Goal: Task Accomplishment & Management: Manage account settings

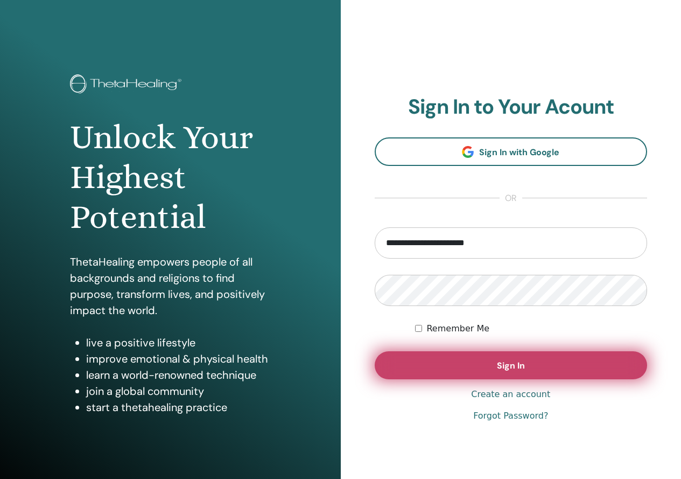
click at [440, 356] on button "Sign In" at bounding box center [511, 365] width 273 height 28
click at [436, 357] on button "Sign In" at bounding box center [511, 365] width 273 height 28
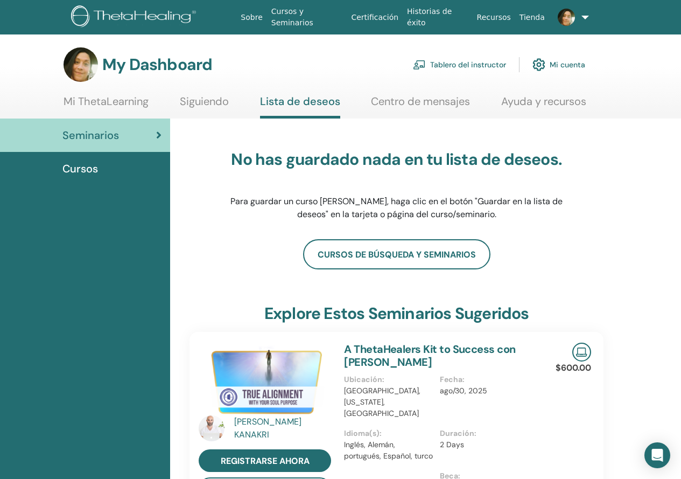
click at [456, 62] on link "Tablero del instructor" at bounding box center [459, 65] width 93 height 24
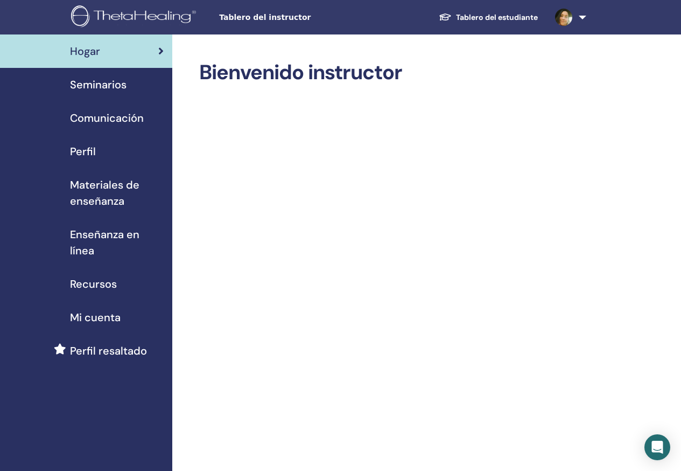
click at [125, 121] on span "Comunicación" at bounding box center [107, 118] width 74 height 16
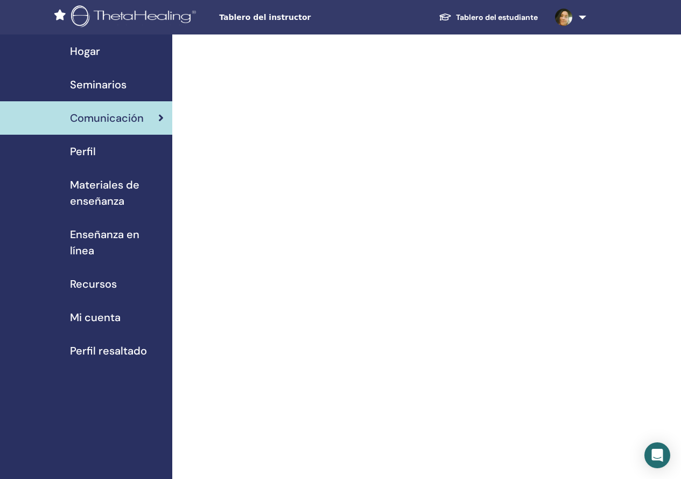
click at [574, 19] on span at bounding box center [564, 16] width 26 height 9
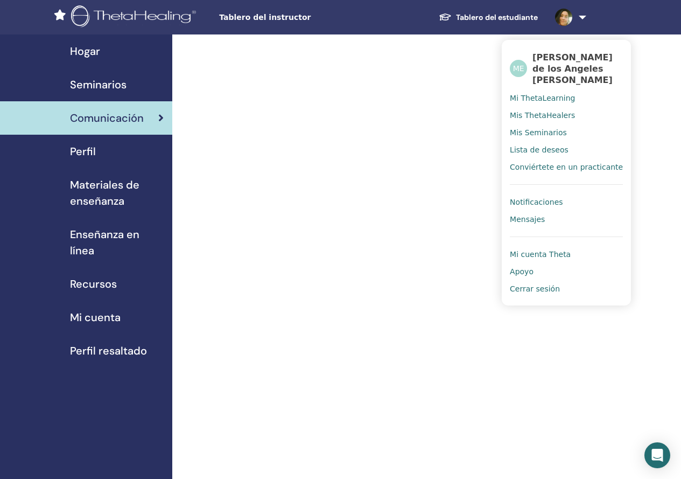
click at [535, 219] on span "Mensajes" at bounding box center [527, 219] width 35 height 10
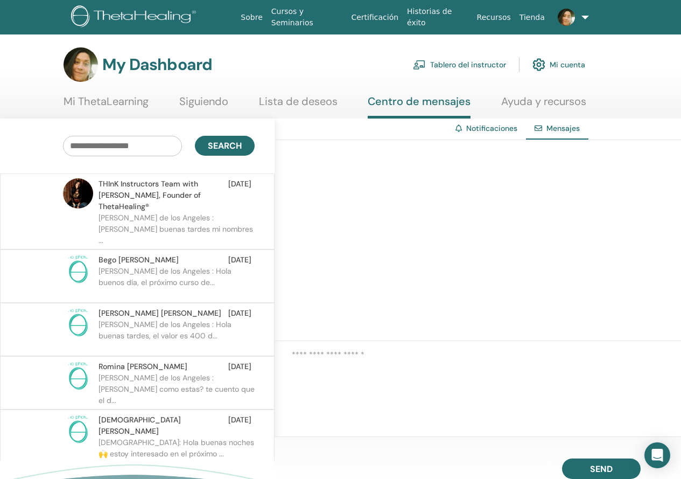
drag, startPoint x: 158, startPoint y: 107, endPoint x: 143, endPoint y: 100, distance: 16.6
click at [157, 107] on ul "Mi ThetaLearning [GEOGRAPHIC_DATA] Lista de deseos Centro de mensajes [GEOGRAPH…" at bounding box center [325, 107] width 523 height 24
click at [143, 100] on link "Mi ThetaLearning" at bounding box center [106, 105] width 85 height 21
click at [225, 92] on section "My Dashboard Tablero del instructor Mi cuenta Mi ThetaLearning [GEOGRAPHIC_DATA]" at bounding box center [340, 82] width 681 height 71
click at [250, 98] on ul "Mi ThetaLearning [GEOGRAPHIC_DATA] Lista de deseos Centro de mensajes [GEOGRAPH…" at bounding box center [325, 107] width 523 height 24
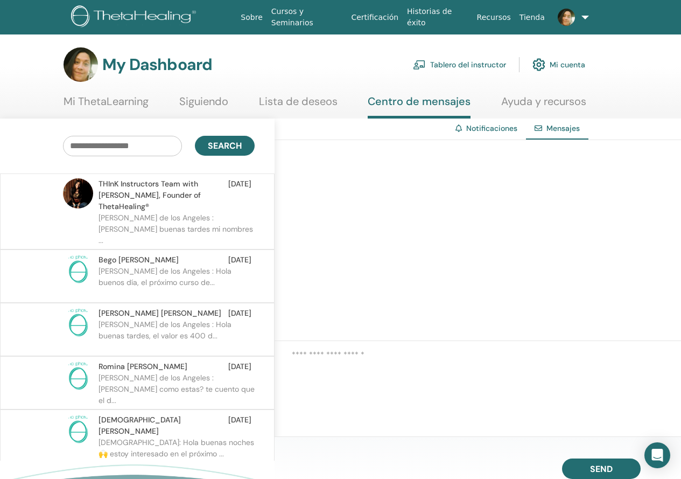
click at [285, 95] on link "Lista de deseos" at bounding box center [298, 105] width 79 height 21
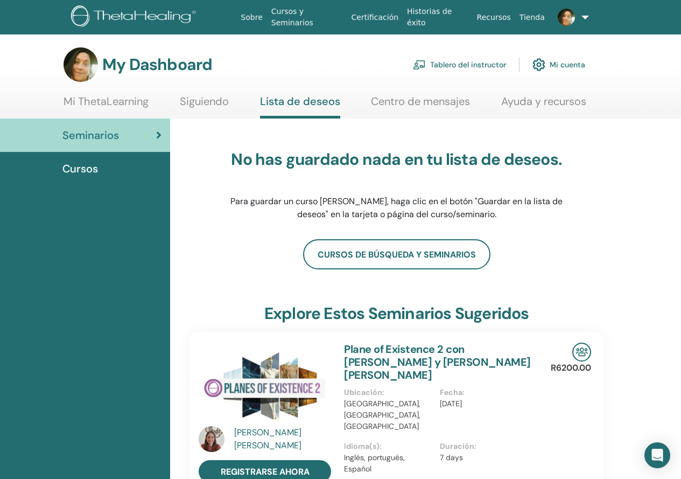
click at [580, 17] on link at bounding box center [569, 17] width 41 height 34
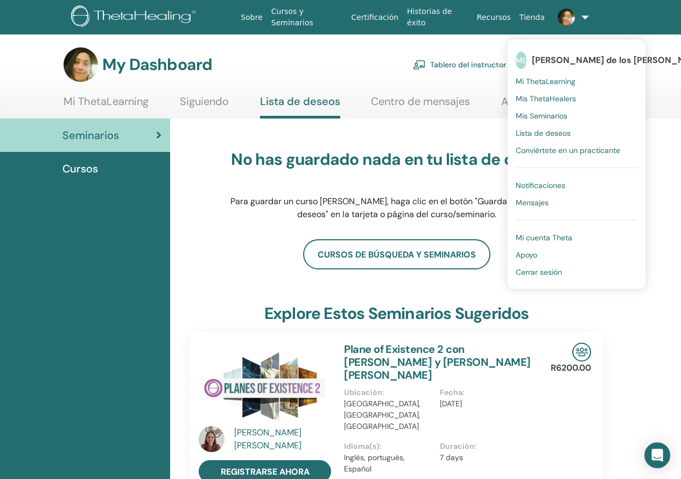
click at [541, 268] on span "Cerrar sesión" at bounding box center [539, 272] width 46 height 10
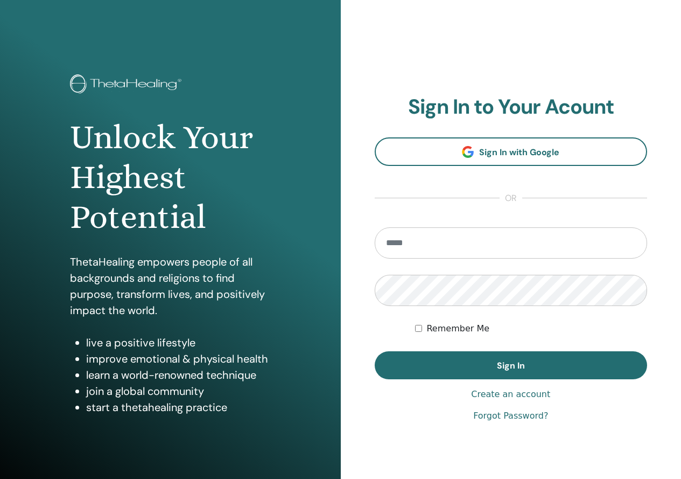
click at [392, 239] on input "email" at bounding box center [511, 242] width 273 height 31
type input "**********"
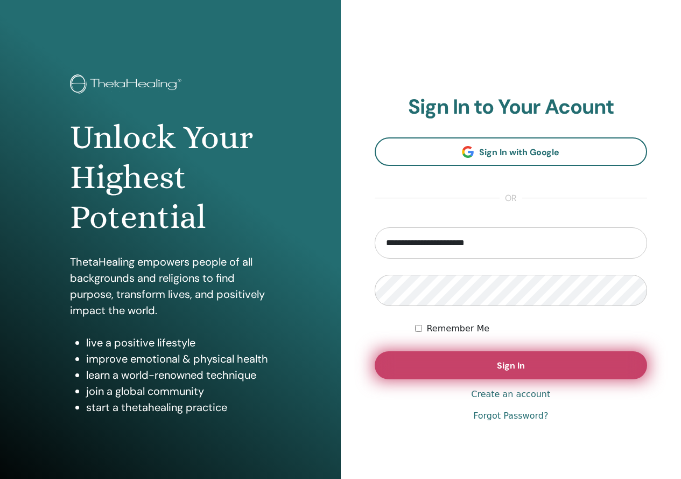
click at [456, 357] on button "Sign In" at bounding box center [511, 365] width 273 height 28
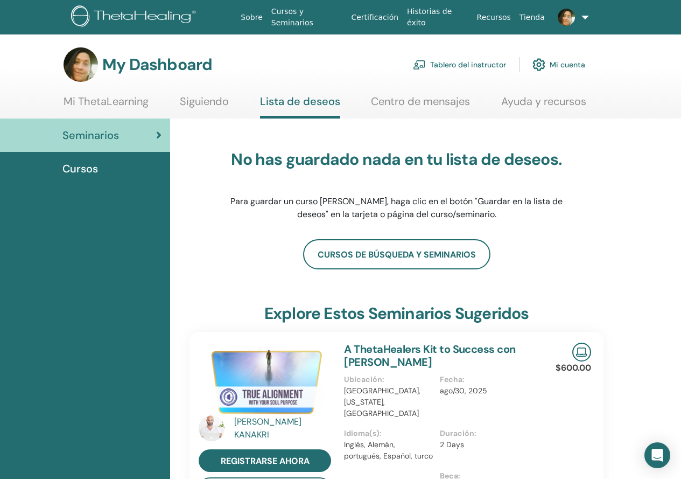
click at [460, 53] on link "Tablero del instructor" at bounding box center [459, 65] width 93 height 24
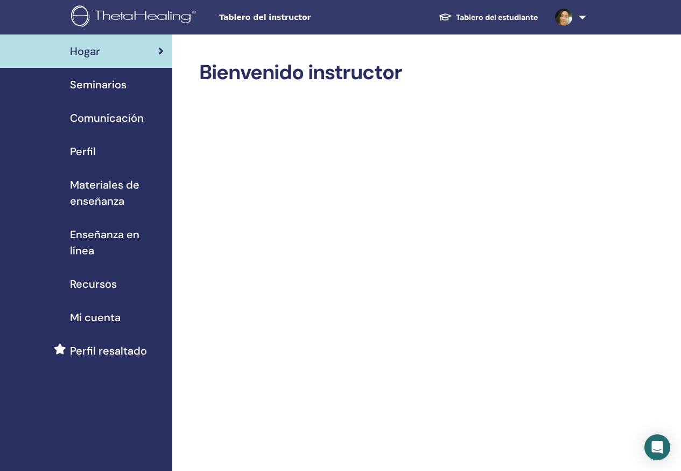
drag, startPoint x: 126, startPoint y: 48, endPoint x: 136, endPoint y: 65, distance: 19.3
click at [128, 48] on div "Hogar" at bounding box center [86, 51] width 155 height 16
click at [111, 85] on span "Seminarios" at bounding box center [98, 84] width 57 height 16
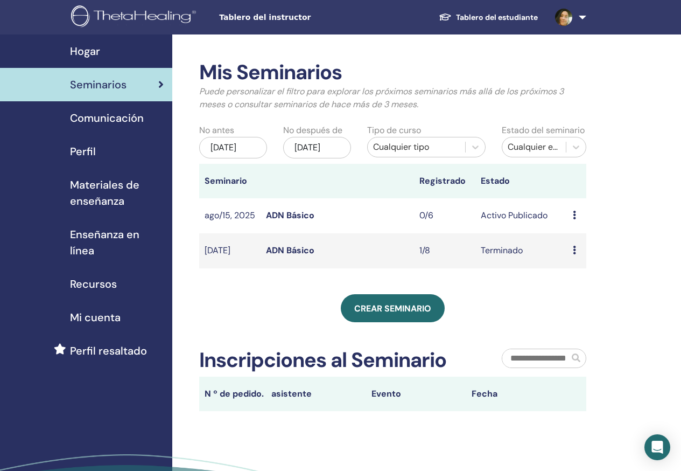
click at [573, 224] on td "Avance Editar asistentes Cancelar" at bounding box center [577, 215] width 18 height 35
click at [577, 222] on div "Avance Editar asistentes Cancelar" at bounding box center [577, 215] width 8 height 13
click at [589, 284] on p "Cancelar" at bounding box center [584, 284] width 41 height 13
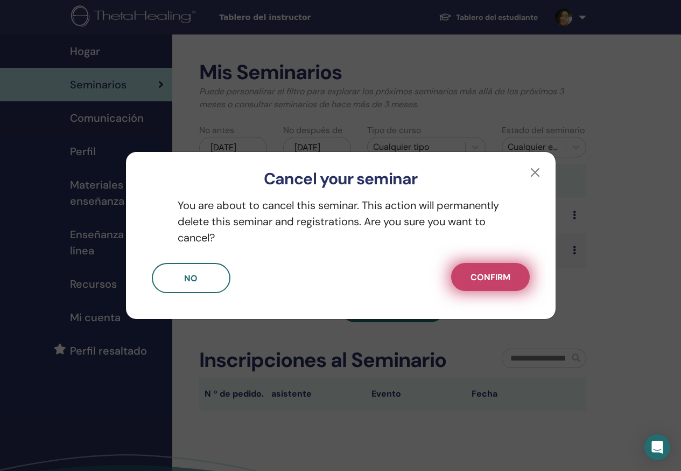
click at [500, 277] on span "Confirm" at bounding box center [491, 276] width 40 height 11
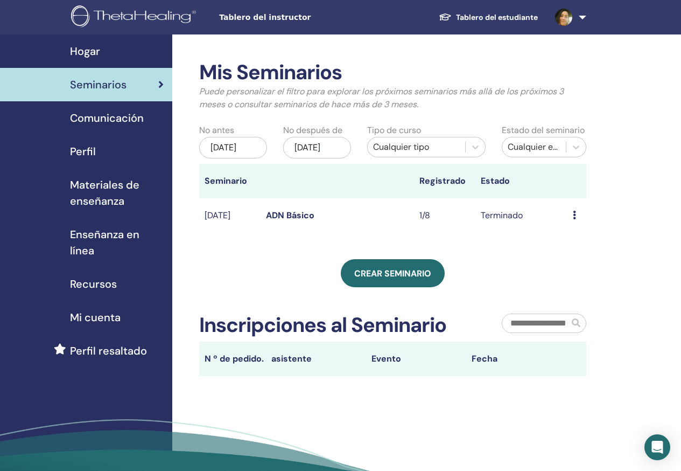
click at [87, 55] on span "Hogar" at bounding box center [85, 51] width 30 height 16
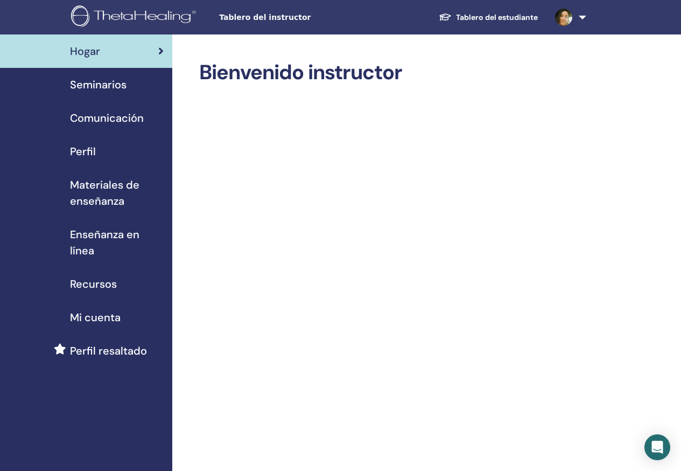
click at [97, 88] on span "Seminarios" at bounding box center [98, 84] width 57 height 16
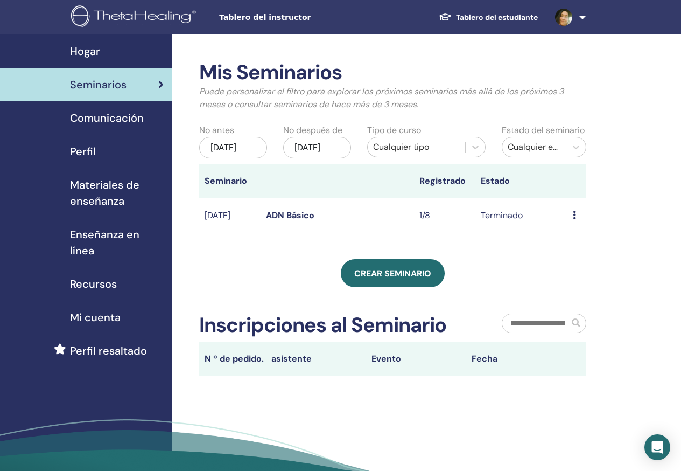
click at [623, 265] on div "Mis Seminarios Puede personalizar el filtro para explorar los próximos seminari…" at bounding box center [427, 280] width 511 height 492
click at [107, 120] on span "Comunicación" at bounding box center [107, 118] width 74 height 16
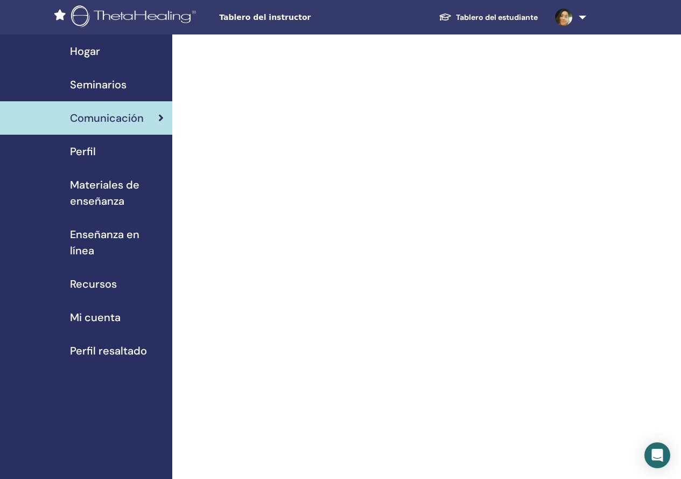
click at [104, 192] on span "Materiales de enseñanza" at bounding box center [117, 193] width 94 height 32
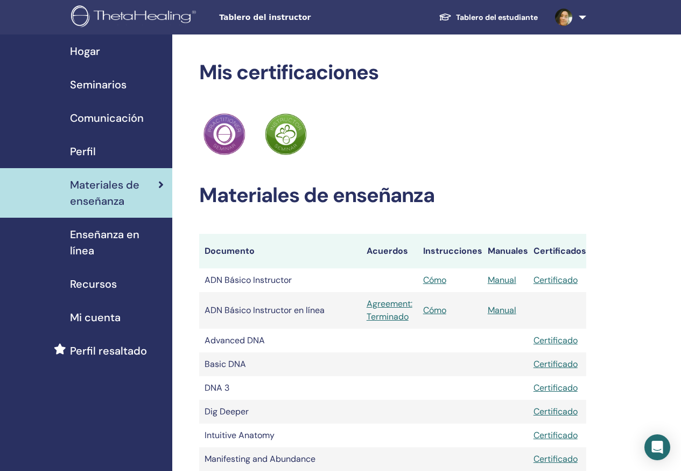
scroll to position [54, 0]
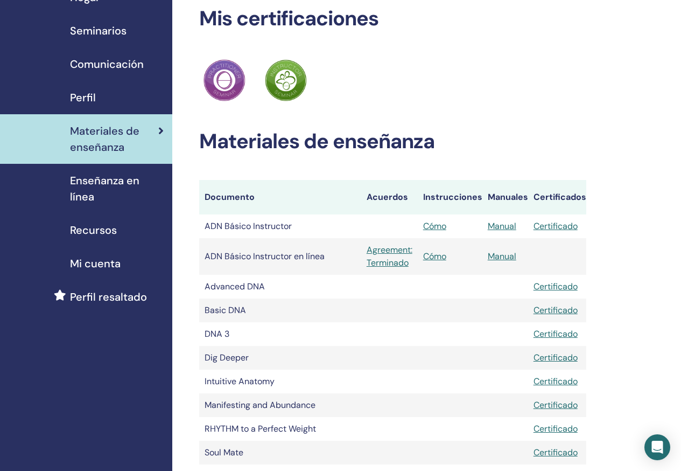
click at [142, 188] on span "Enseñanza en línea" at bounding box center [117, 188] width 94 height 32
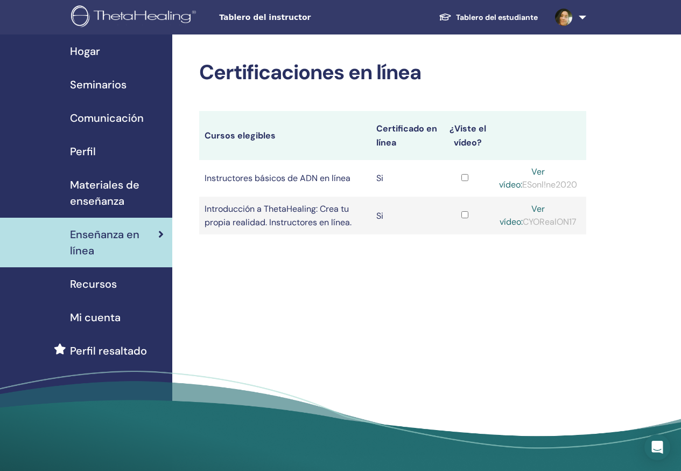
click at [635, 82] on div "Certificaciones en línea Cursos elegibles Certificado en línea ¿Viste el vídeo?…" at bounding box center [427, 256] width 511 height 444
click at [114, 80] on font "Seminarios" at bounding box center [98, 85] width 57 height 14
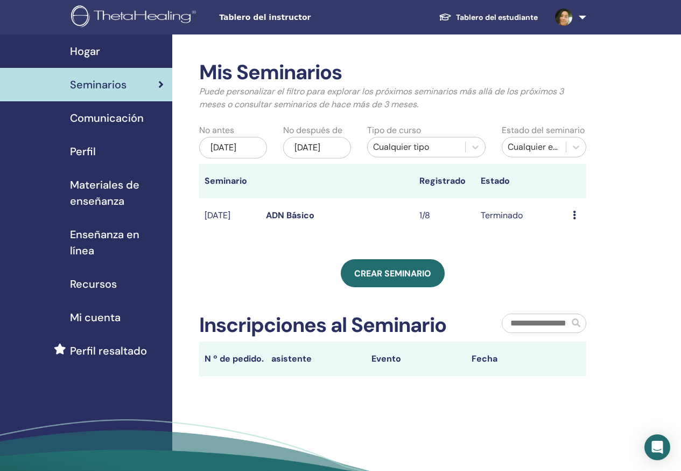
click at [113, 117] on span "Comunicación" at bounding box center [107, 118] width 74 height 16
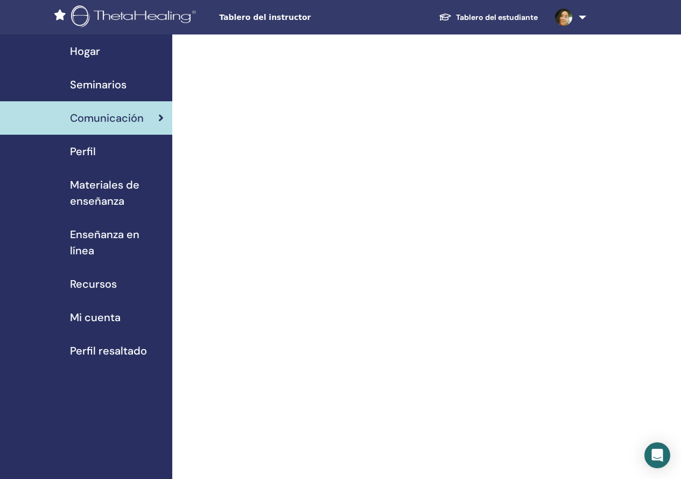
click at [90, 156] on span "Perfil" at bounding box center [83, 151] width 26 height 16
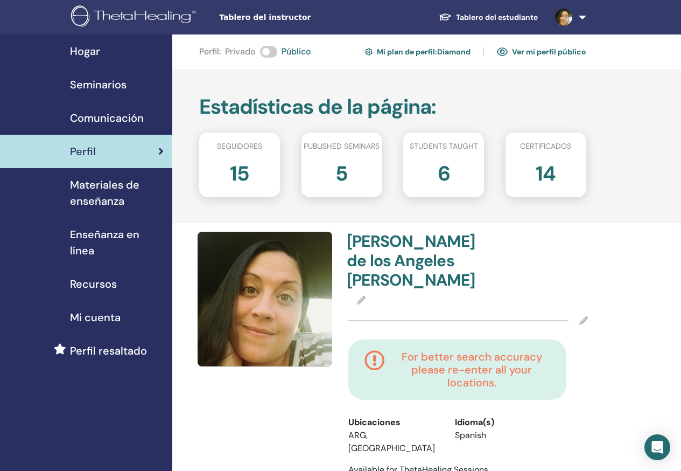
click at [111, 46] on div "Hogar" at bounding box center [86, 51] width 155 height 16
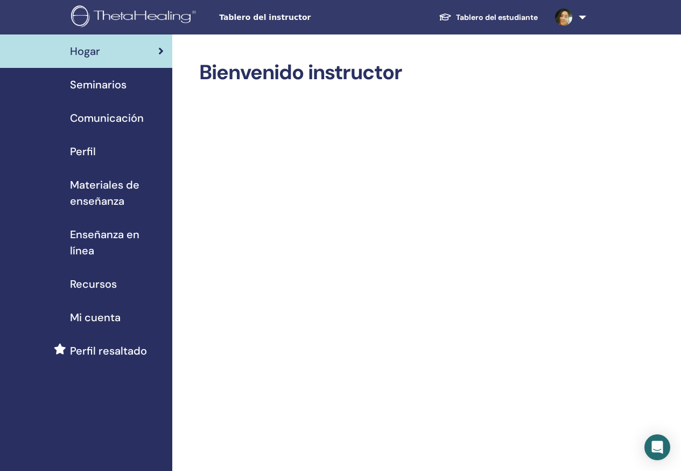
drag, startPoint x: 281, startPoint y: 13, endPoint x: 269, endPoint y: 18, distance: 13.0
click at [280, 13] on span "Tablero del instructor" at bounding box center [300, 17] width 162 height 11
click at [287, 18] on span "Tablero del instructor" at bounding box center [300, 17] width 162 height 11
drag, startPoint x: 272, startPoint y: 87, endPoint x: 196, endPoint y: 87, distance: 75.9
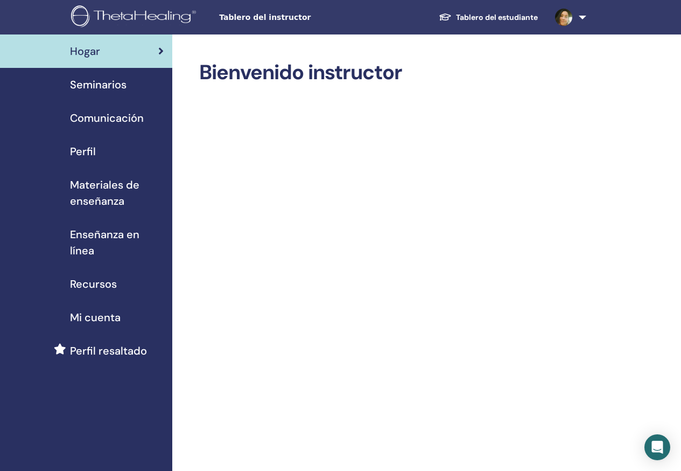
drag, startPoint x: 138, startPoint y: 55, endPoint x: 168, endPoint y: 38, distance: 34.0
click at [140, 55] on div "Hogar" at bounding box center [86, 51] width 155 height 16
click at [526, 15] on link "Tablero del estudiante" at bounding box center [488, 18] width 116 height 20
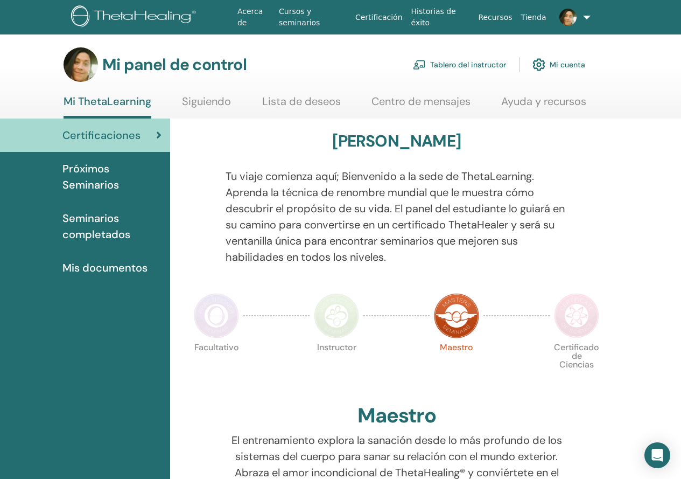
click at [646, 104] on section "Mi panel de control Tablero del instructor Mi cuenta Mi ThetaLearning Siguiendo…" at bounding box center [340, 82] width 681 height 71
click at [564, 17] on img at bounding box center [568, 17] width 17 height 17
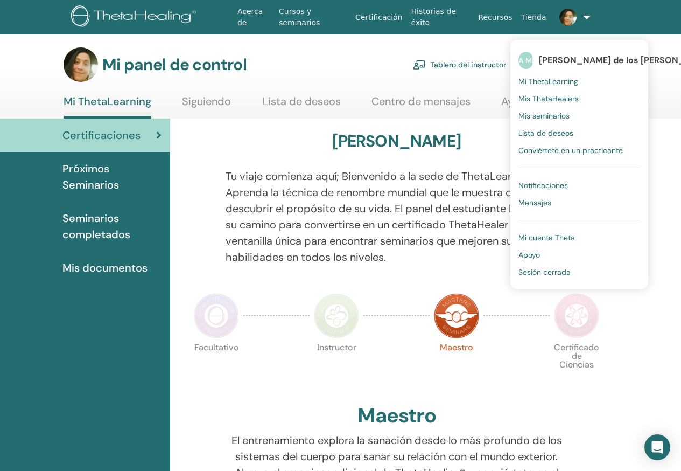
click at [349, 95] on ul "Mi ThetaLearning Siguiendo Lista de deseos Centro de mensajes Ayuda y recursos" at bounding box center [325, 107] width 523 height 24
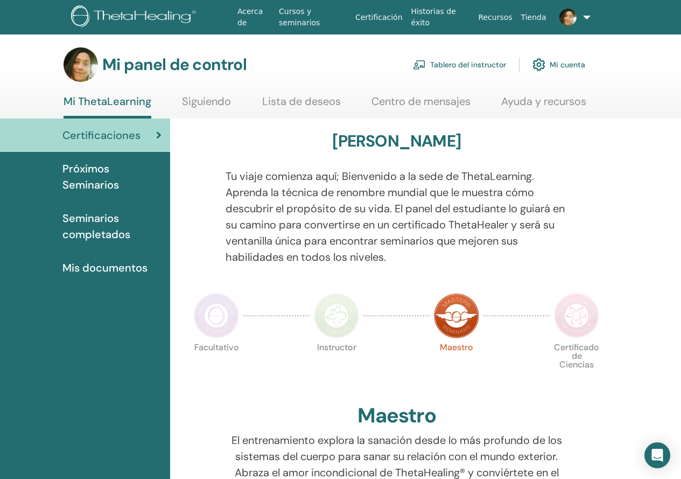
click at [481, 65] on font "Tablero del instructor" at bounding box center [468, 65] width 76 height 10
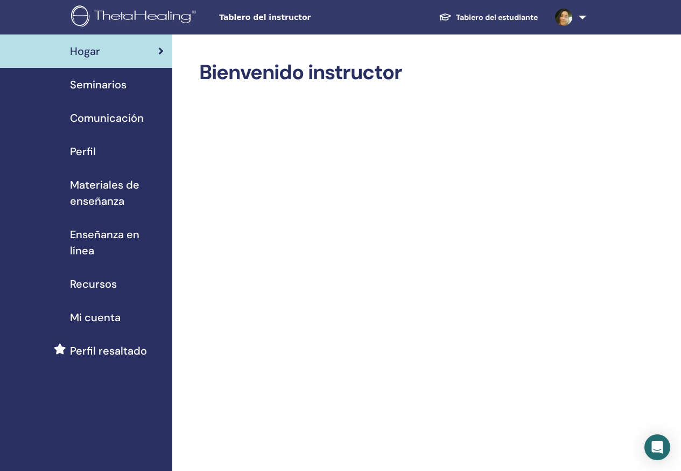
click at [127, 96] on link "Seminarios" at bounding box center [86, 84] width 172 height 33
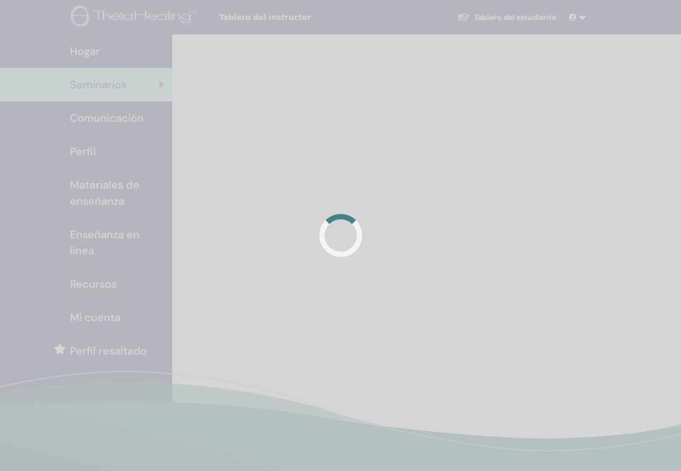
click at [122, 85] on div at bounding box center [340, 235] width 681 height 471
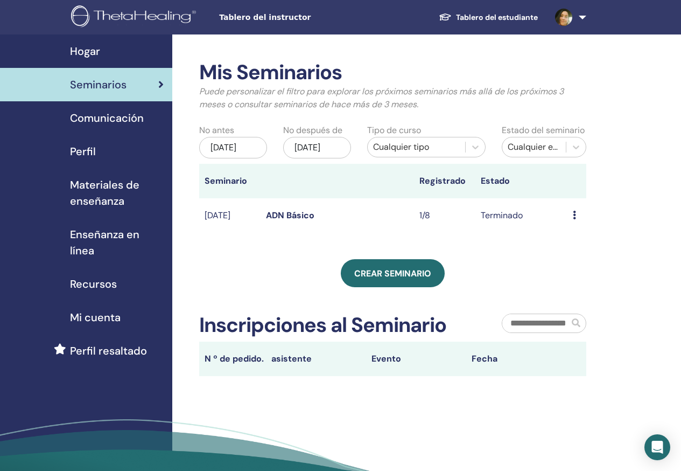
click at [107, 118] on span "Comunicación" at bounding box center [107, 118] width 74 height 16
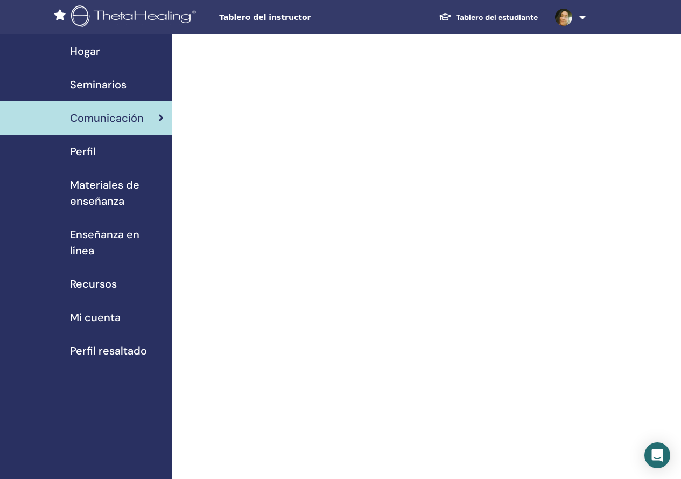
click at [86, 144] on span "Perfil" at bounding box center [83, 151] width 26 height 16
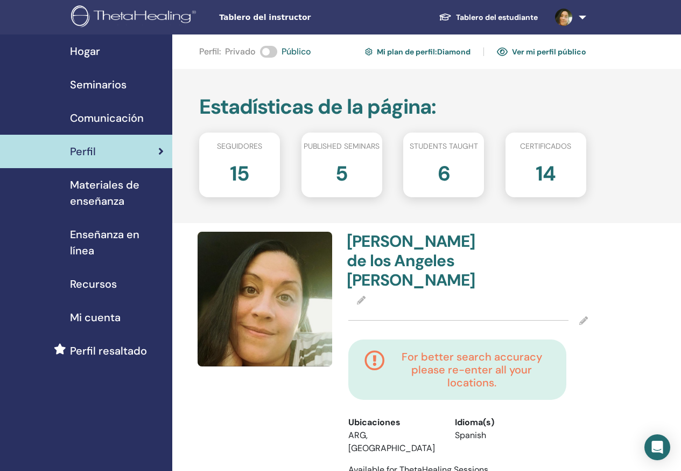
click at [106, 192] on span "Materiales de enseñanza" at bounding box center [117, 193] width 94 height 32
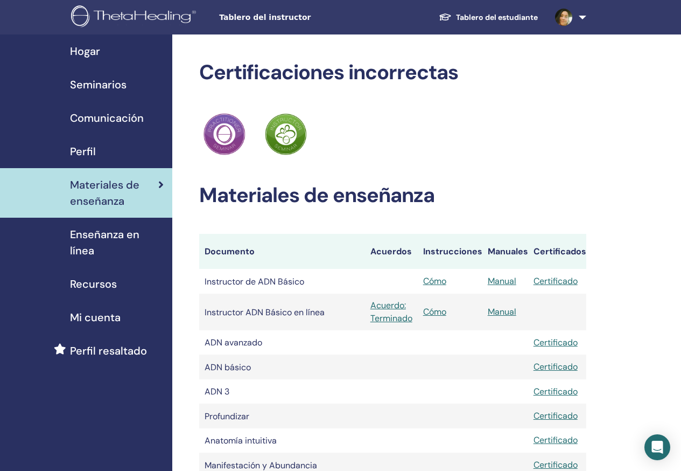
click at [402, 187] on font "Materiales de enseñanza" at bounding box center [316, 195] width 235 height 27
click at [126, 236] on font "Enseñanza en línea" at bounding box center [104, 242] width 69 height 30
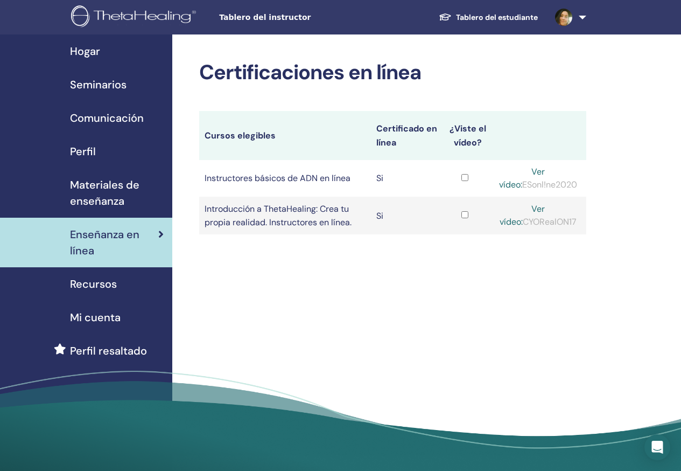
click at [97, 294] on link "Recursos" at bounding box center [86, 283] width 172 height 33
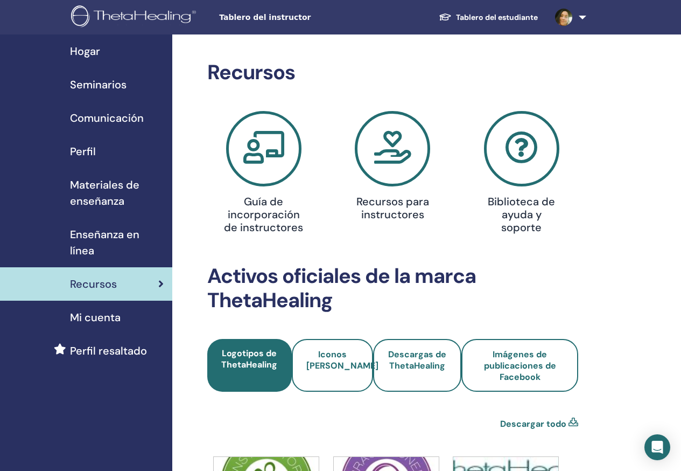
click at [114, 318] on font "Mi cuenta" at bounding box center [95, 317] width 51 height 14
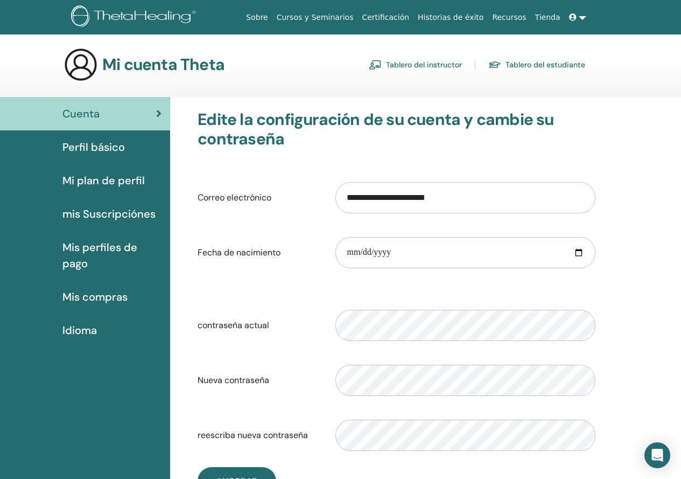
click at [90, 121] on span "Cuenta" at bounding box center [80, 114] width 37 height 16
click at [76, 128] on link "Cuenta" at bounding box center [85, 113] width 170 height 33
click at [408, 67] on link "Tablero del instructor" at bounding box center [415, 64] width 93 height 17
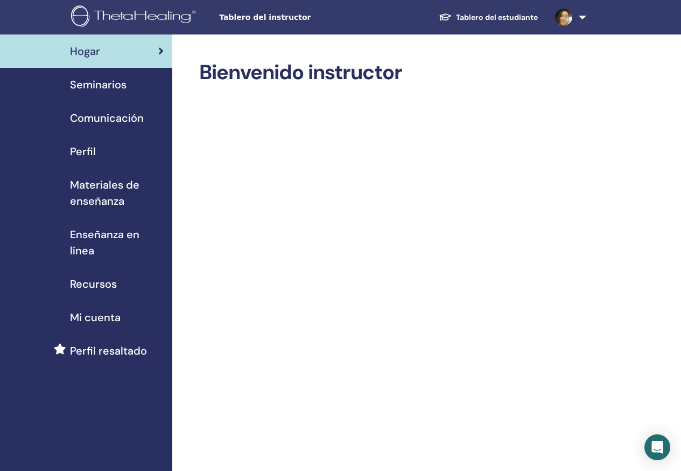
click at [575, 23] on link at bounding box center [569, 17] width 44 height 34
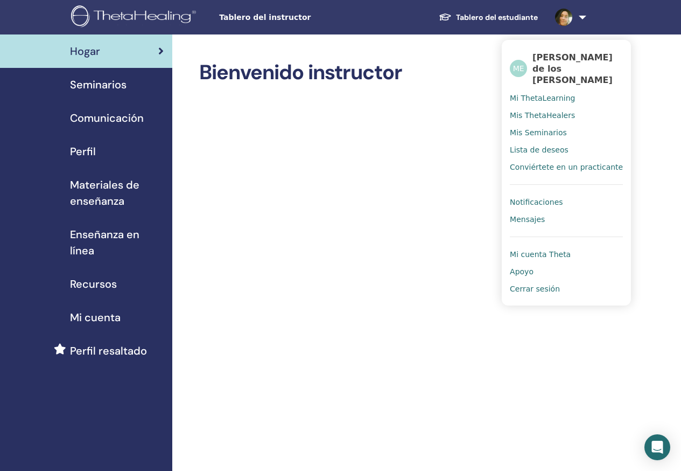
click at [534, 294] on link "Cerrar sesión" at bounding box center [566, 288] width 113 height 17
